Goal: Find contact information: Find contact information

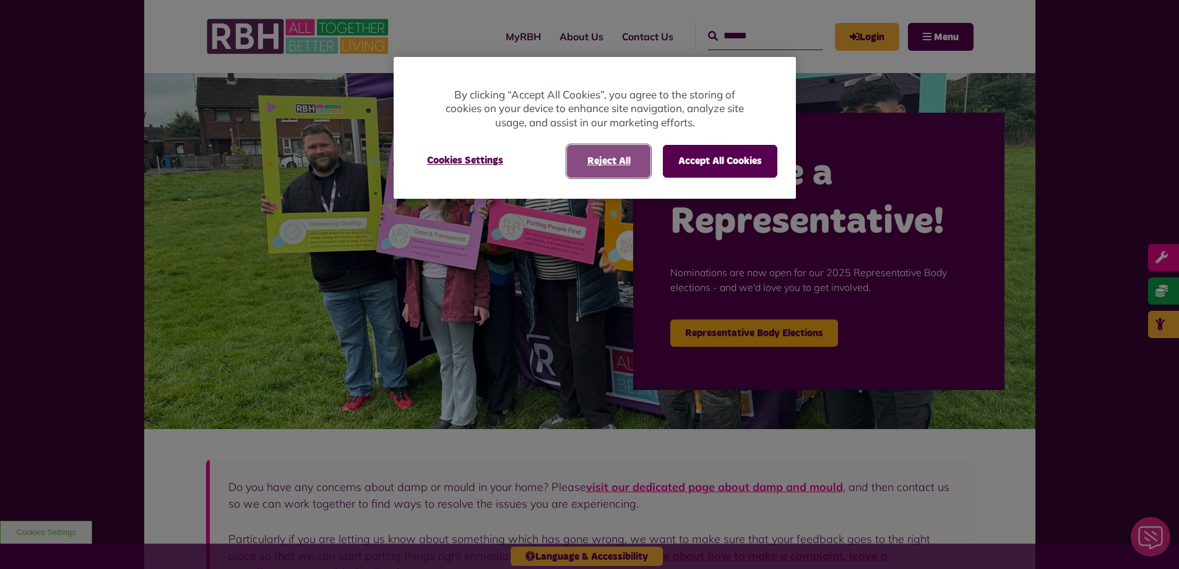
click at [617, 169] on button "Reject All" at bounding box center [609, 161] width 84 height 32
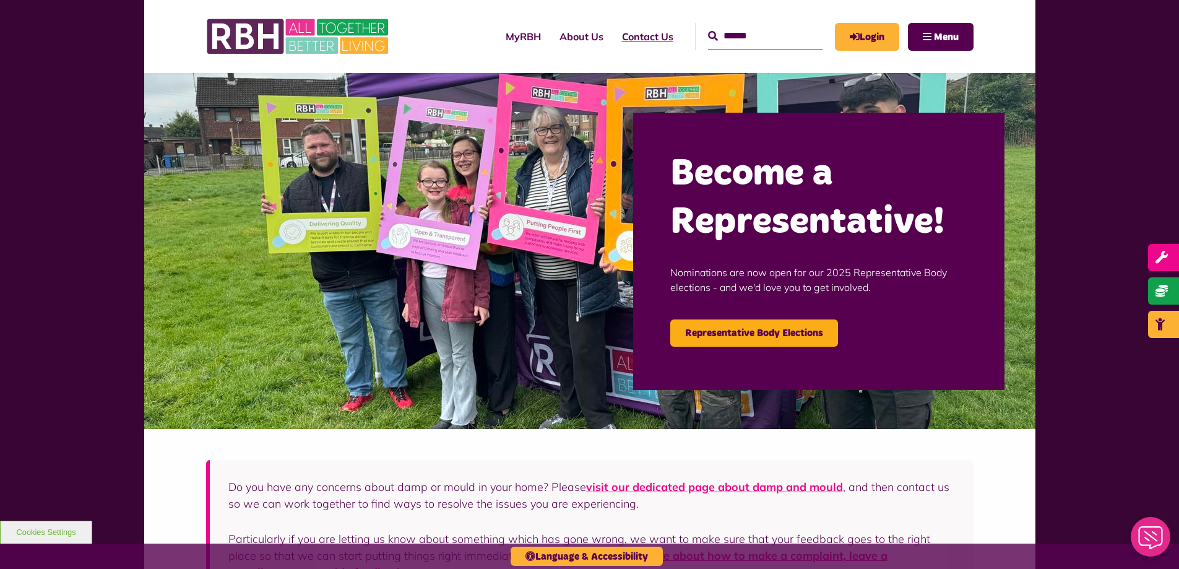
click at [625, 37] on link "Contact Us" at bounding box center [647, 36] width 70 height 33
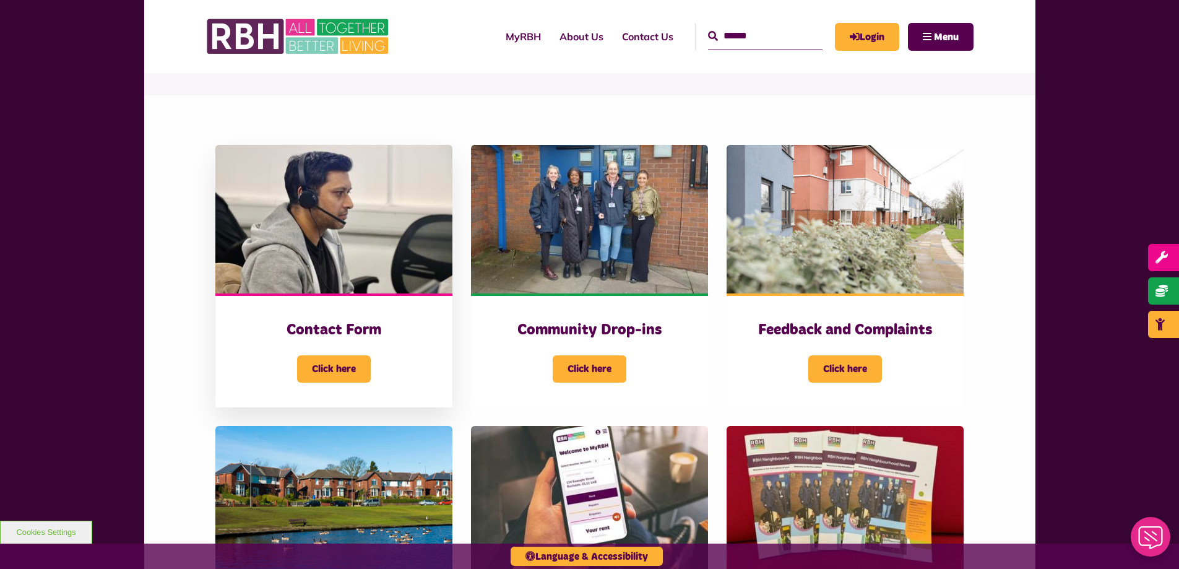
scroll to position [186, 0]
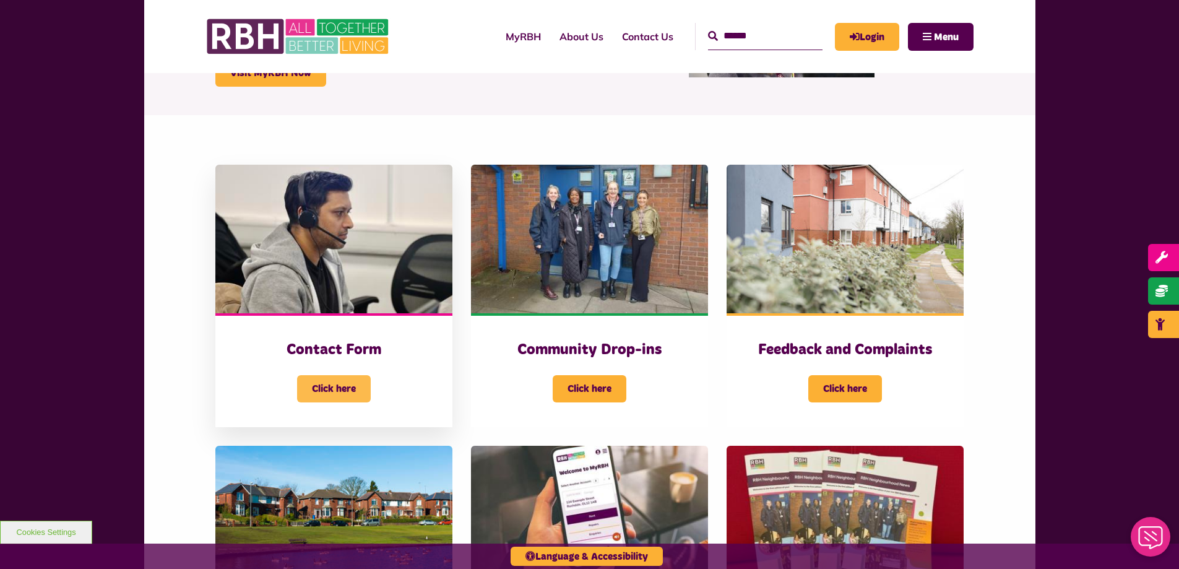
click at [343, 398] on span "Click here" at bounding box center [334, 388] width 74 height 27
